Goal: Navigation & Orientation: Find specific page/section

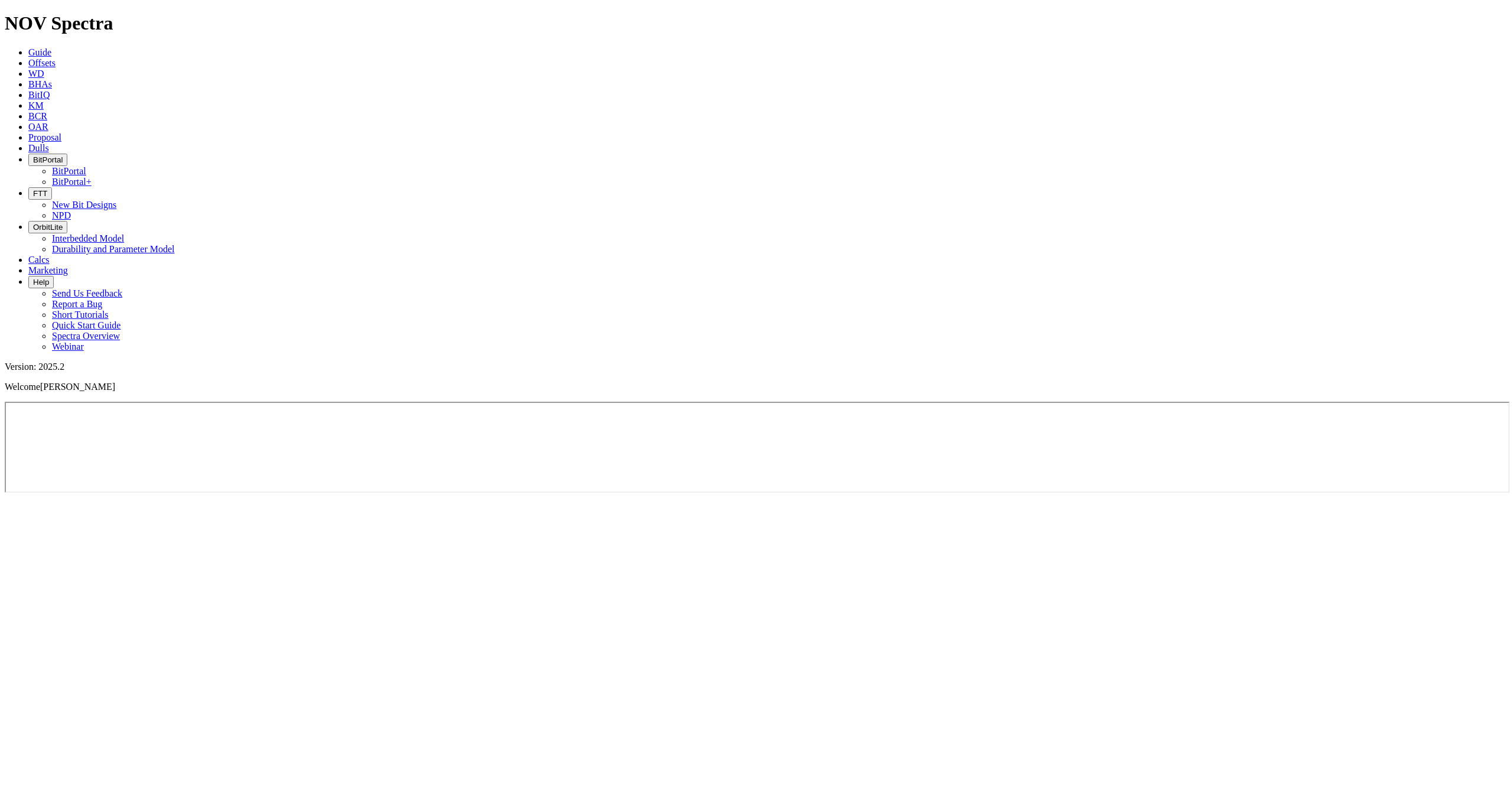
click at [68, 153] on button "BitPortal" at bounding box center [47, 160] width 39 height 13
click at [92, 177] on link "BitPortal+" at bounding box center [72, 181] width 40 height 10
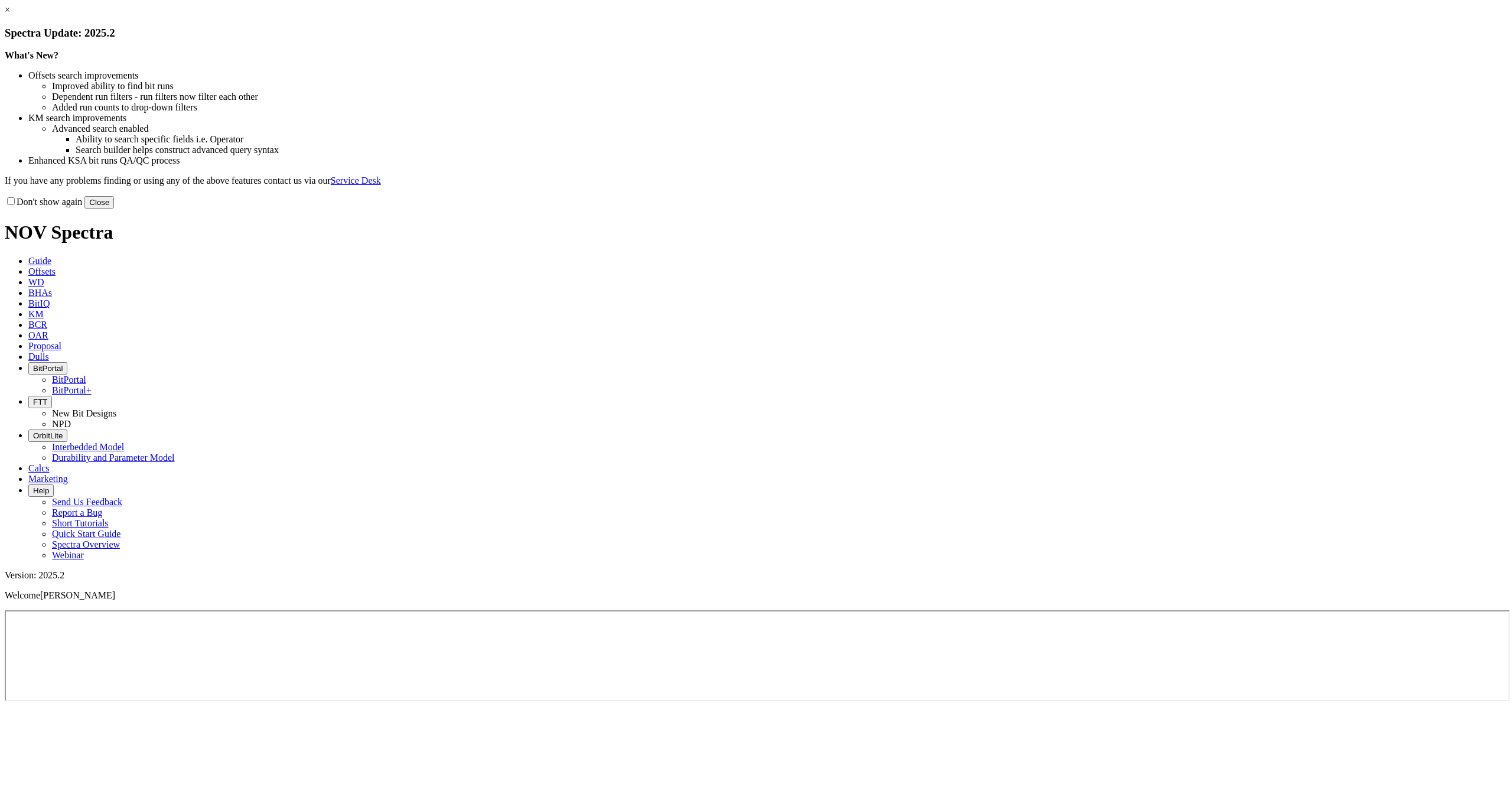
click at [114, 208] on button "Close" at bounding box center [99, 203] width 30 height 13
